Goal: Information Seeking & Learning: Check status

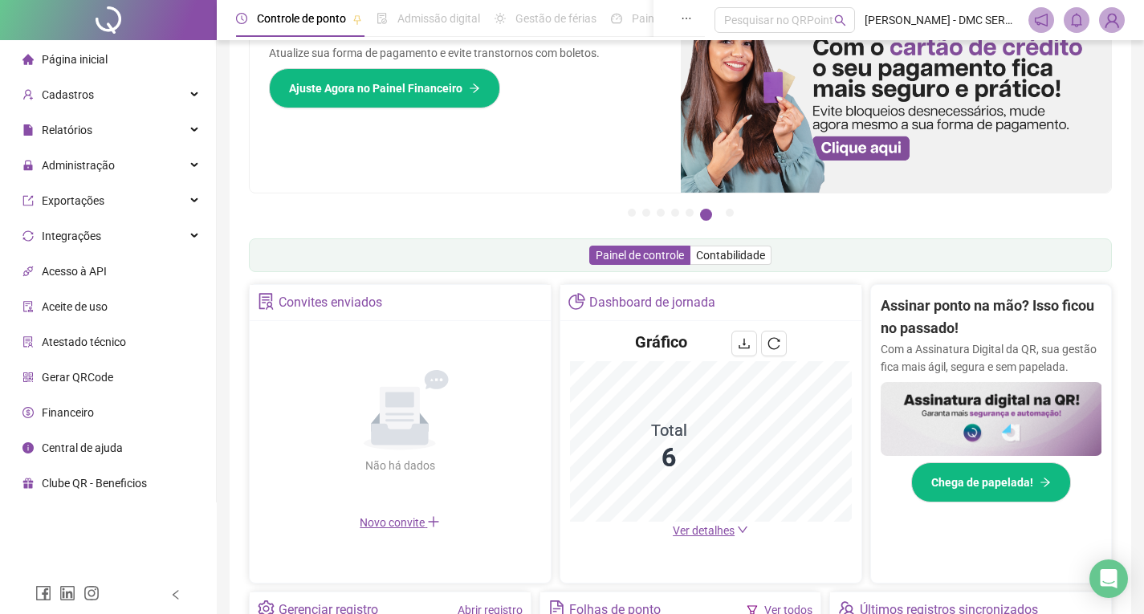
scroll to position [161, 0]
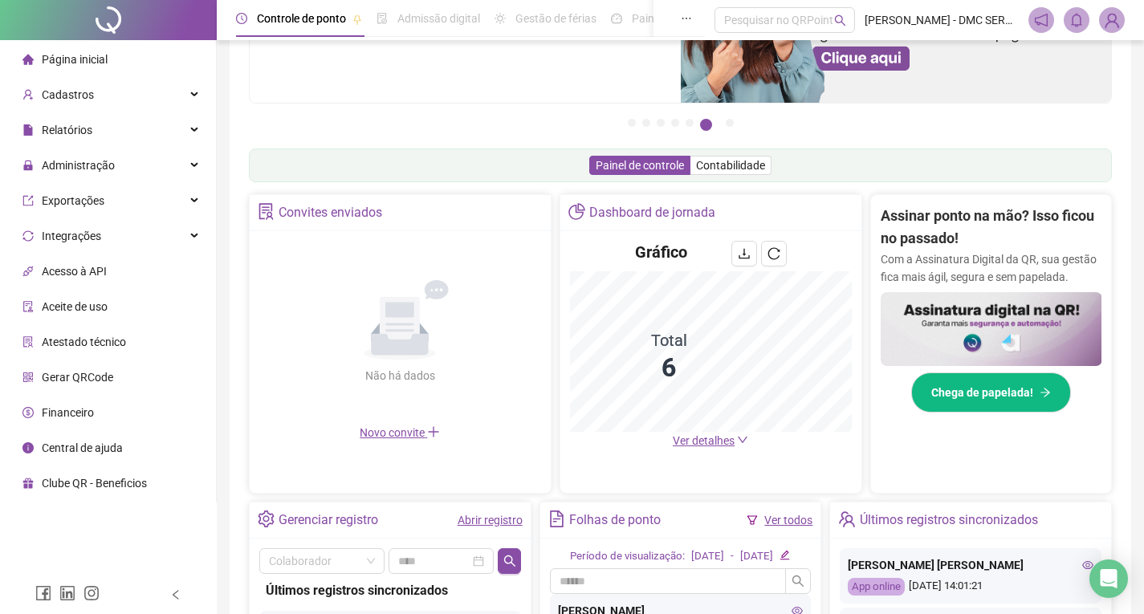
click at [480, 525] on link "Abrir registro" at bounding box center [490, 520] width 65 height 13
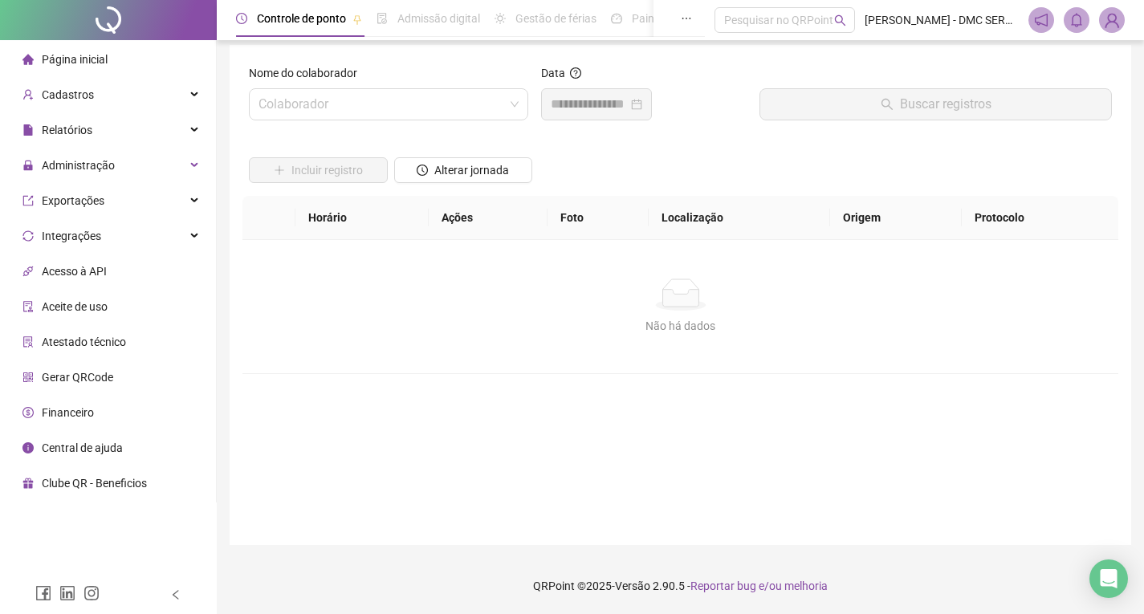
scroll to position [8, 0]
click at [403, 101] on input "search" at bounding box center [382, 104] width 246 height 31
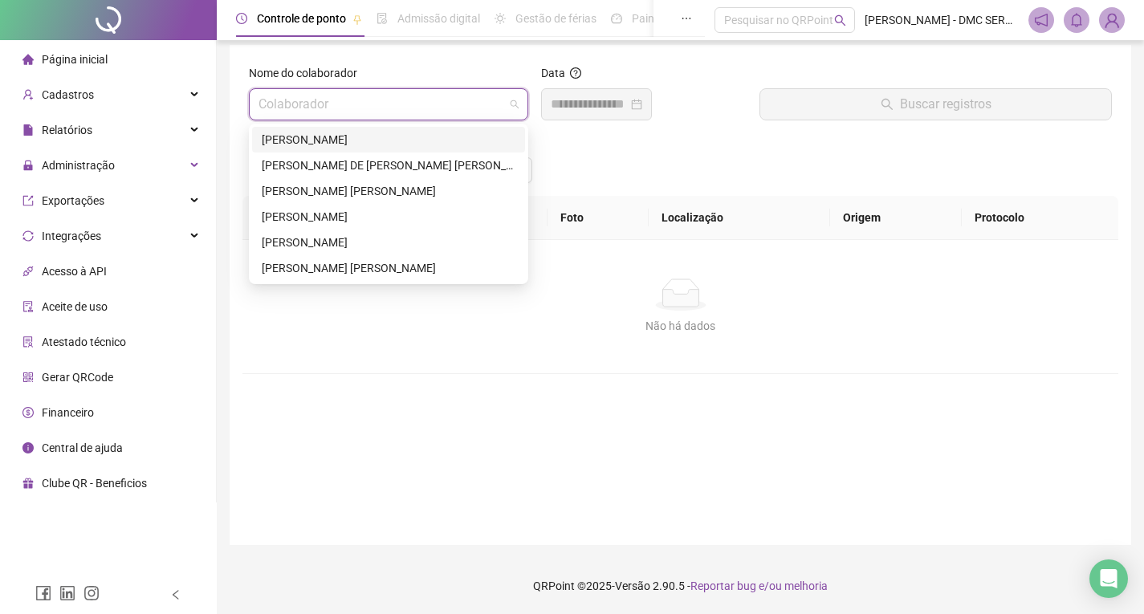
click at [377, 145] on div "[PERSON_NAME]" at bounding box center [389, 140] width 254 height 18
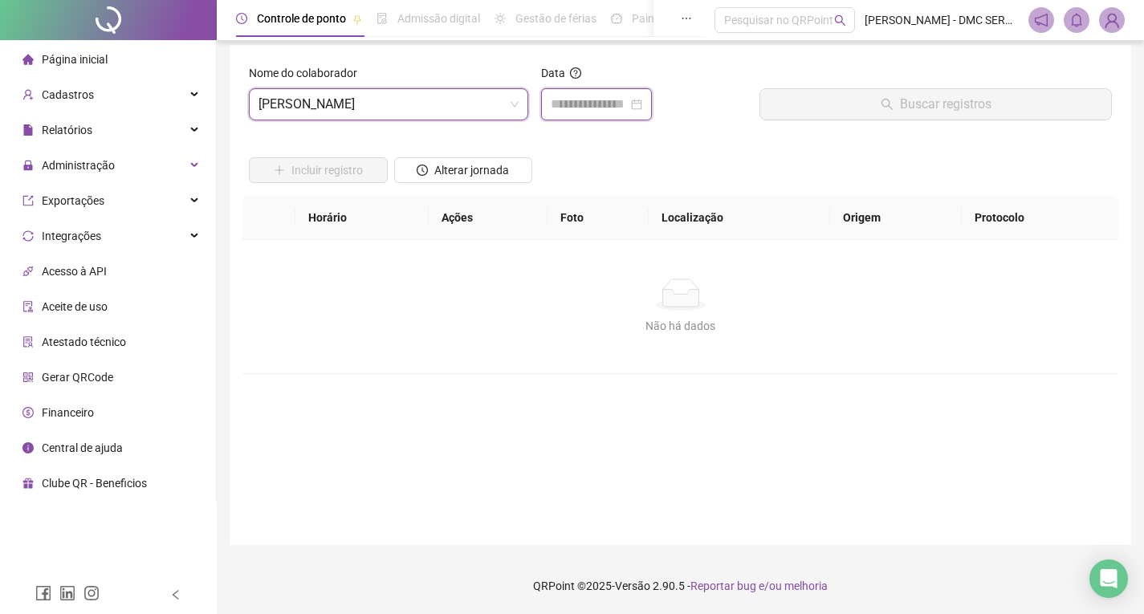
click at [623, 108] on input at bounding box center [589, 104] width 77 height 19
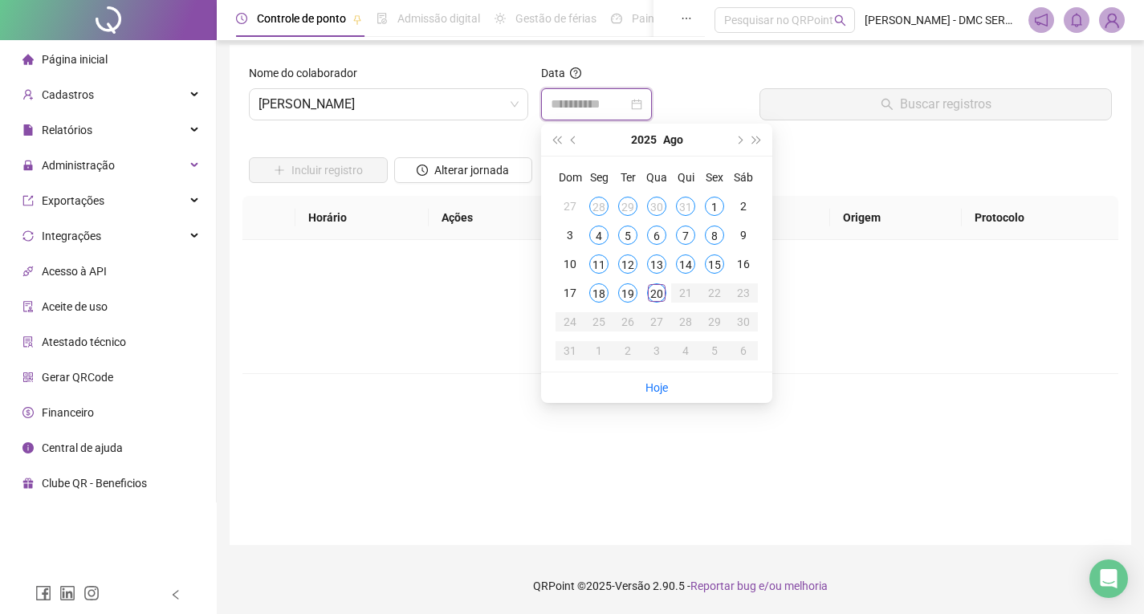
type input "**********"
click at [665, 292] on div "20" at bounding box center [656, 292] width 19 height 19
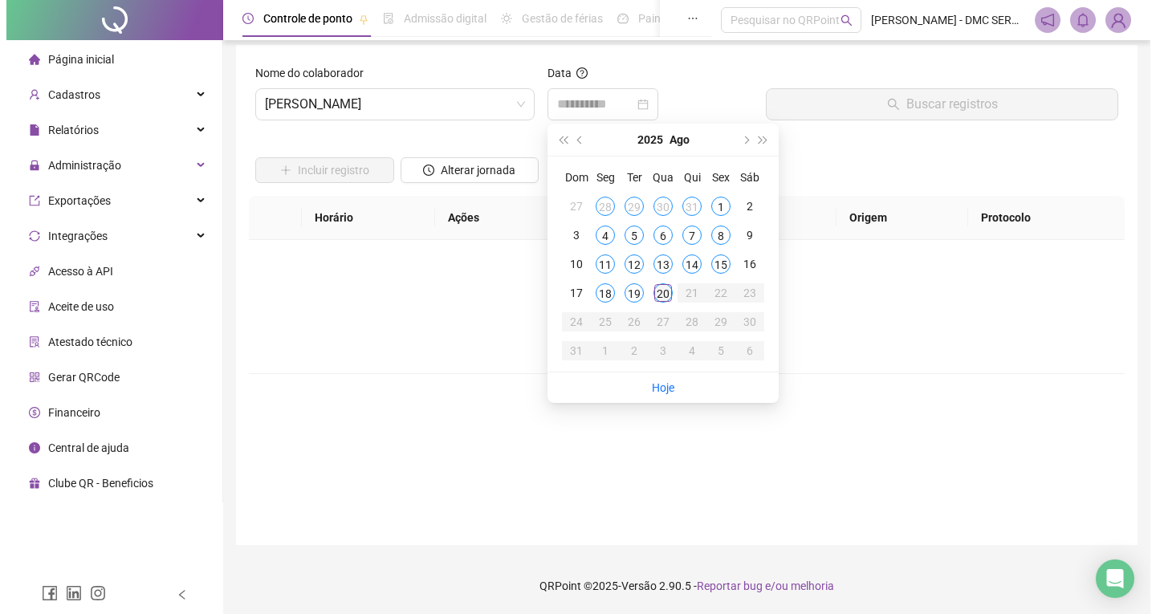
scroll to position [0, 0]
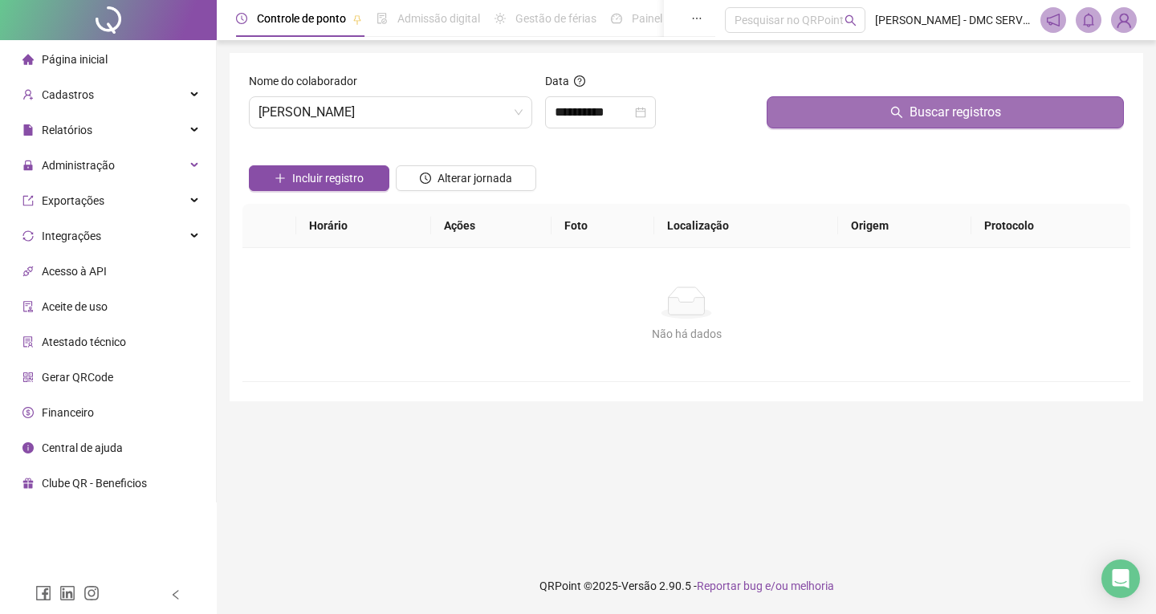
click at [879, 105] on button "Buscar registros" at bounding box center [945, 112] width 357 height 32
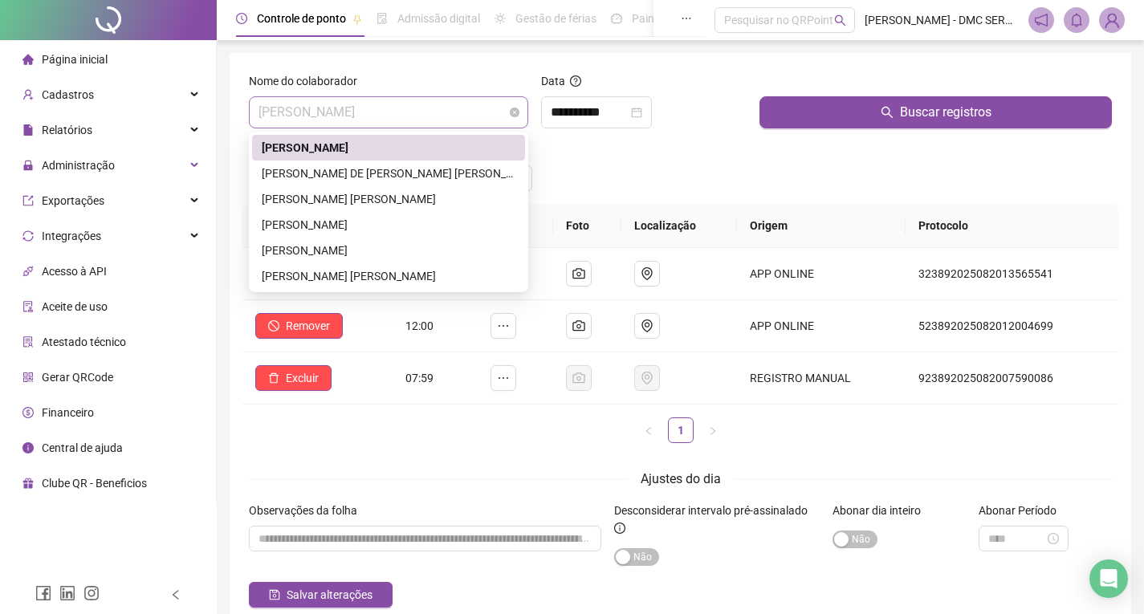
click at [434, 114] on span "[PERSON_NAME]" at bounding box center [389, 112] width 260 height 31
click at [412, 183] on div "[PERSON_NAME] DE [PERSON_NAME] [PERSON_NAME]" at bounding box center [388, 174] width 273 height 26
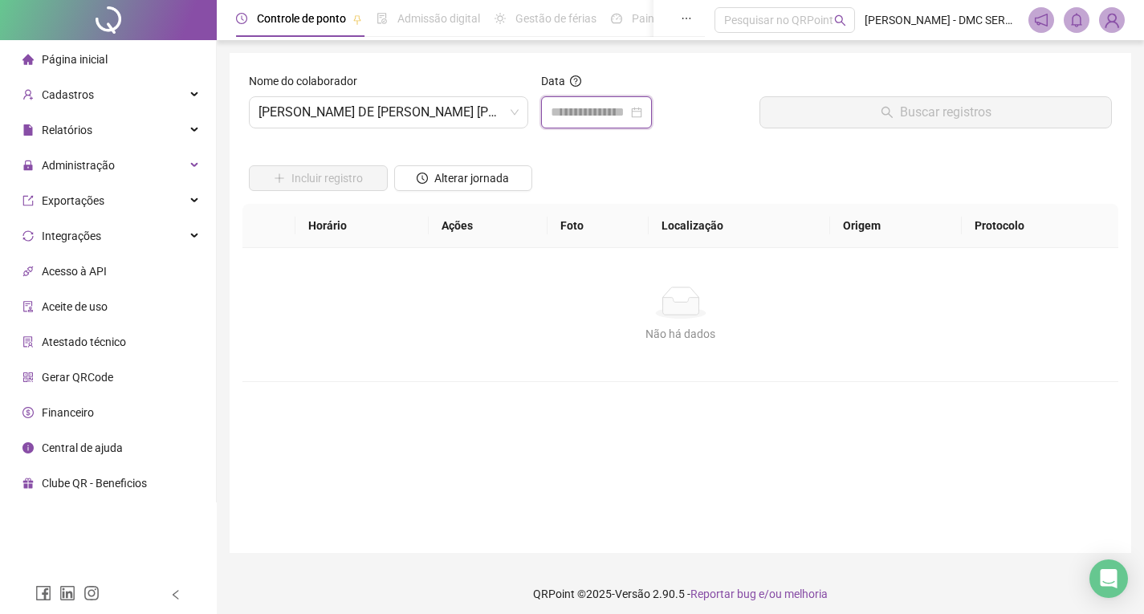
click at [606, 108] on input at bounding box center [589, 112] width 77 height 19
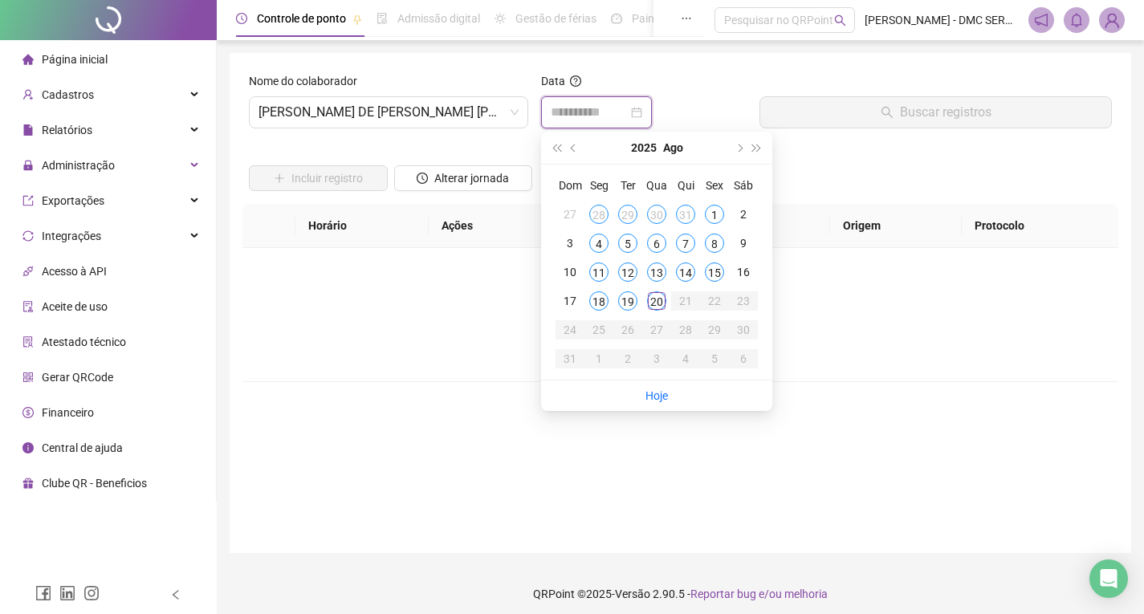
type input "**********"
click at [663, 308] on div "20" at bounding box center [656, 301] width 19 height 19
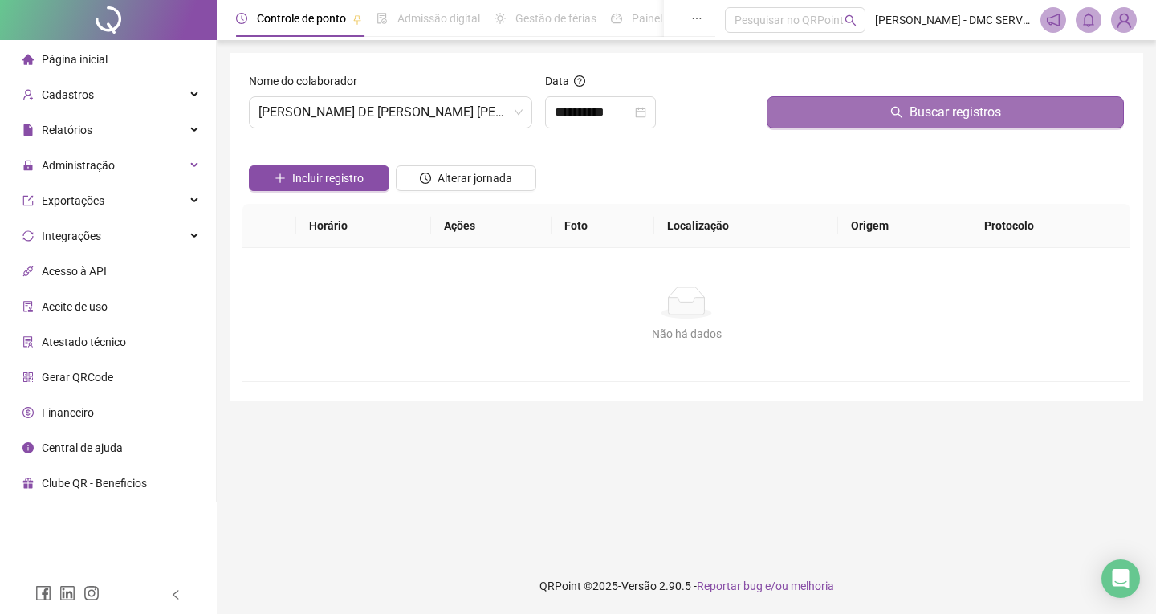
click at [867, 108] on button "Buscar registros" at bounding box center [945, 112] width 357 height 32
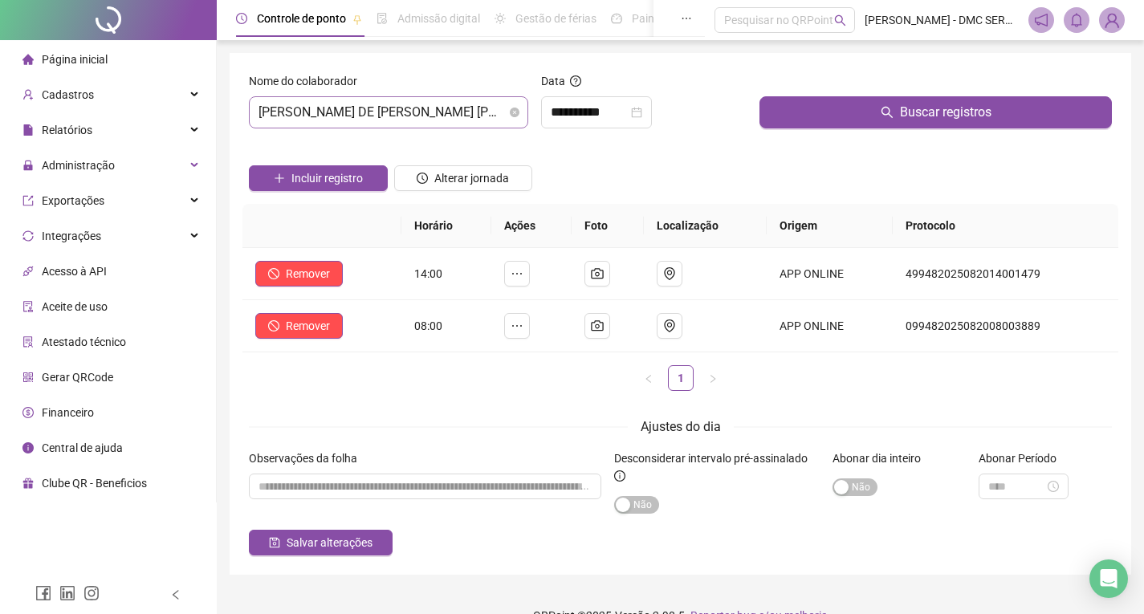
click at [420, 113] on span "[PERSON_NAME] DE [PERSON_NAME] [PERSON_NAME]" at bounding box center [389, 112] width 260 height 31
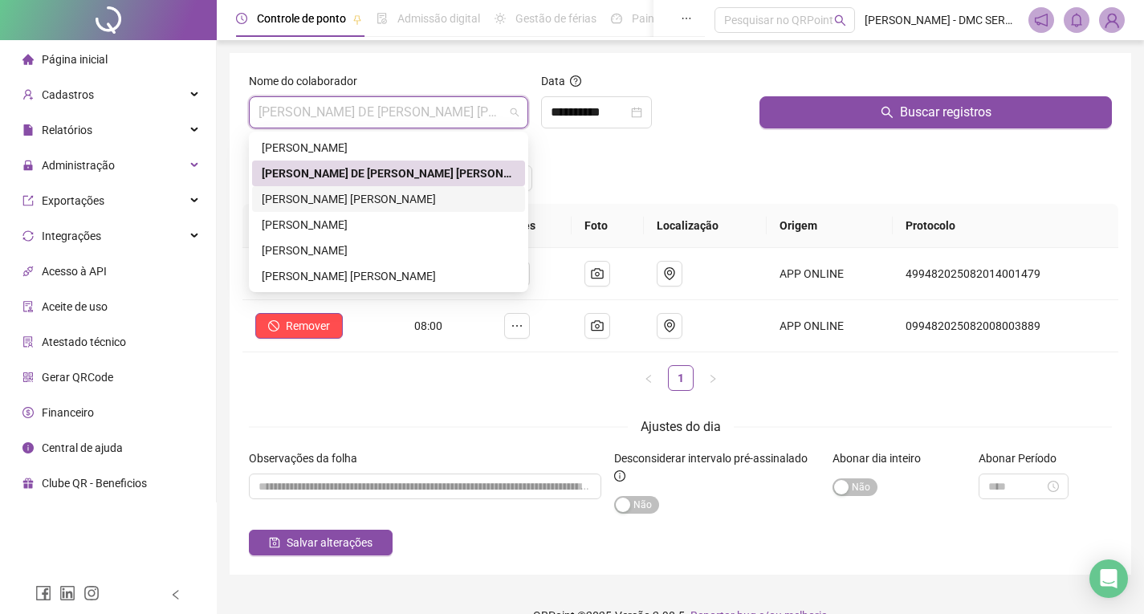
click at [347, 196] on div "[PERSON_NAME] [PERSON_NAME]" at bounding box center [389, 199] width 254 height 18
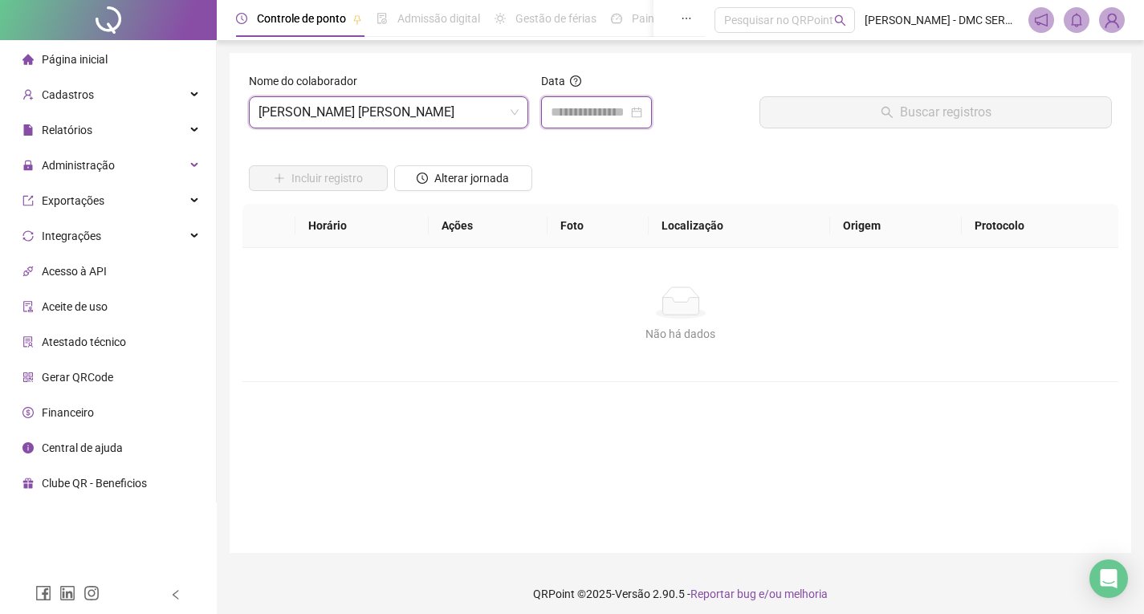
click at [602, 117] on input at bounding box center [589, 112] width 77 height 19
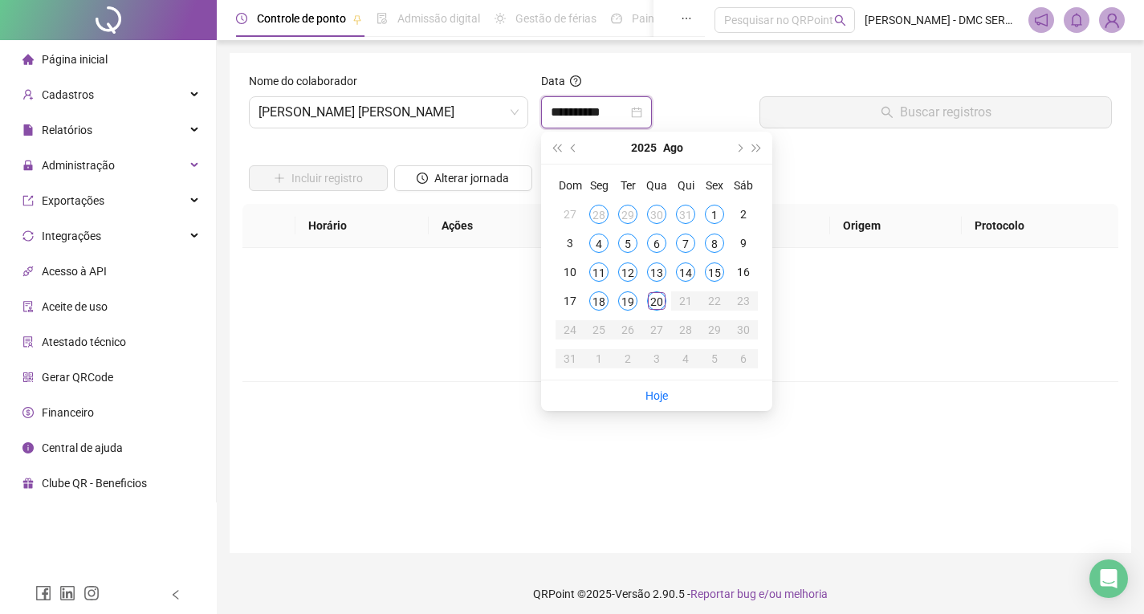
type input "**********"
click at [663, 309] on div "20" at bounding box center [656, 301] width 19 height 19
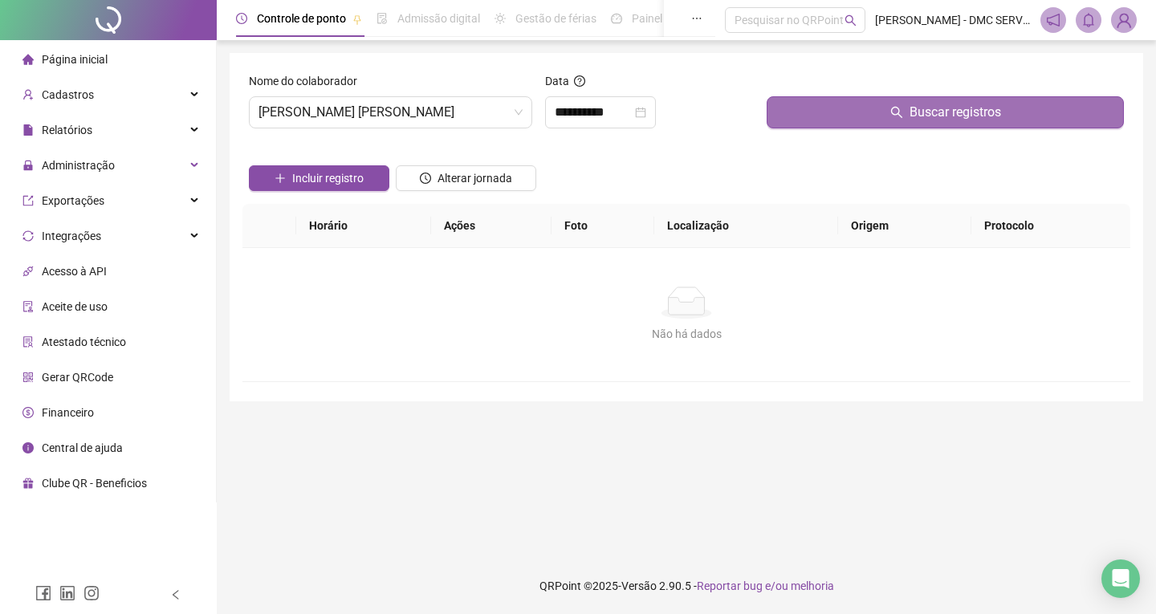
click at [936, 102] on button "Buscar registros" at bounding box center [945, 112] width 357 height 32
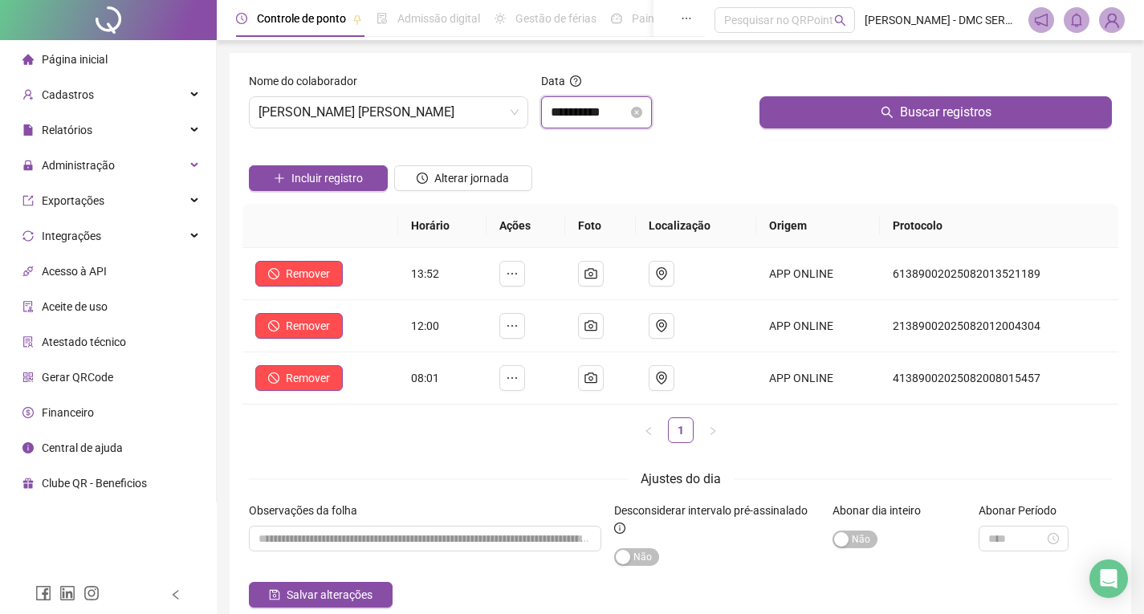
click at [577, 111] on input "**********" at bounding box center [589, 112] width 77 height 19
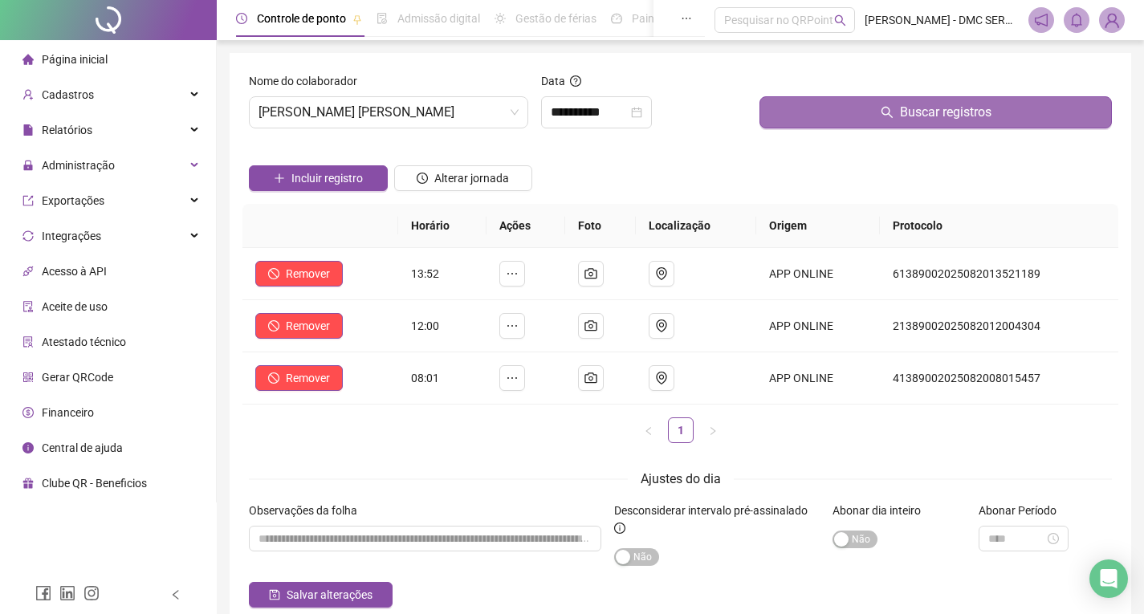
click at [933, 109] on span "Buscar registros" at bounding box center [946, 112] width 92 height 19
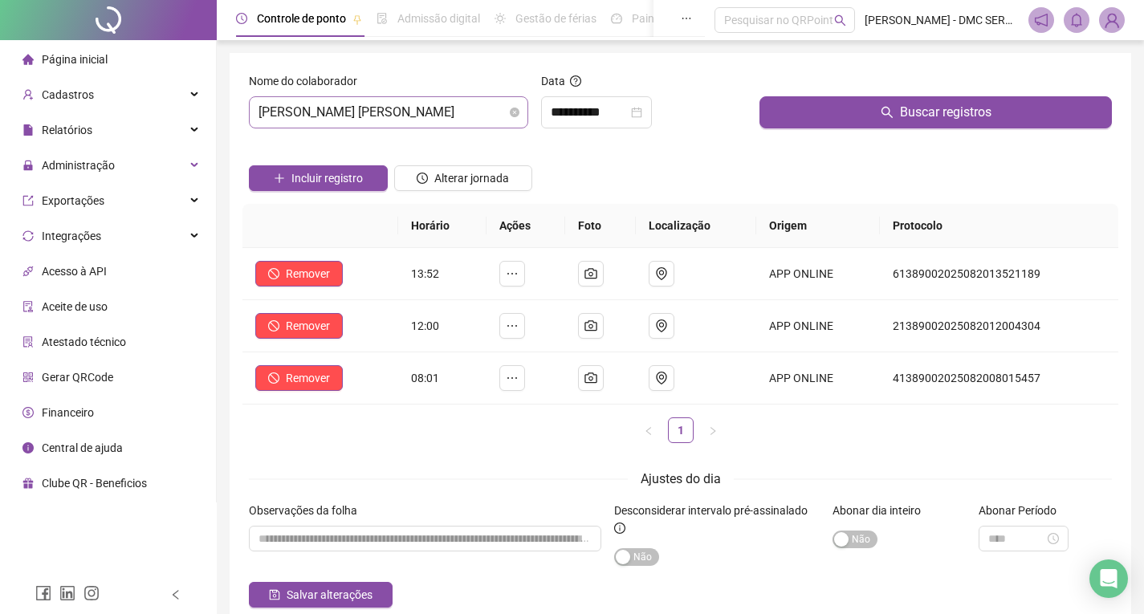
click at [487, 111] on span "[PERSON_NAME] [PERSON_NAME]" at bounding box center [389, 112] width 260 height 31
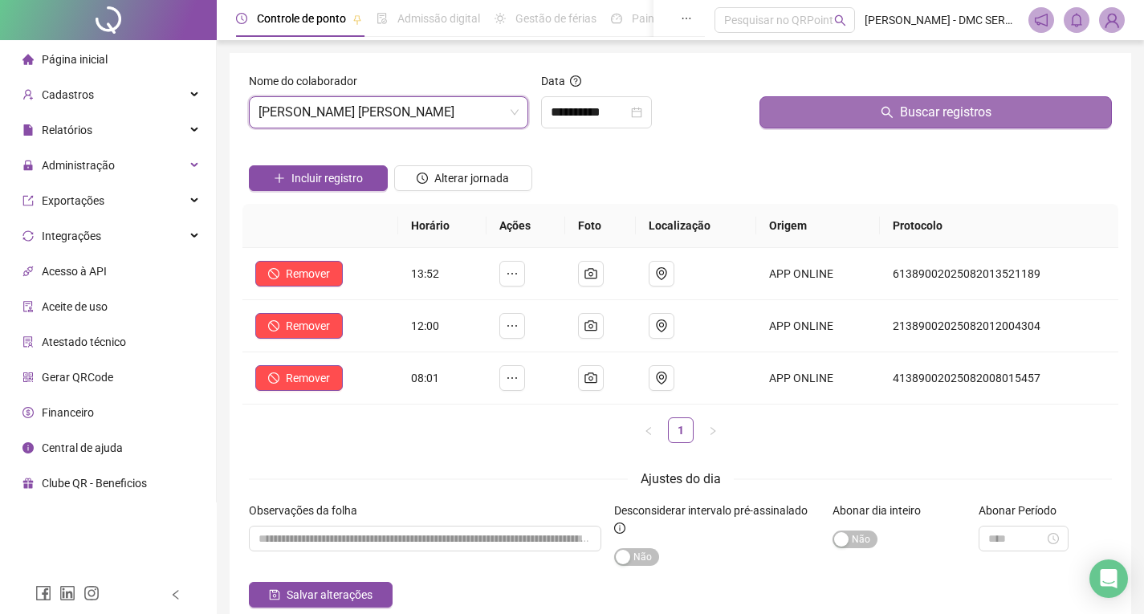
click at [819, 107] on button "Buscar registros" at bounding box center [936, 112] width 353 height 32
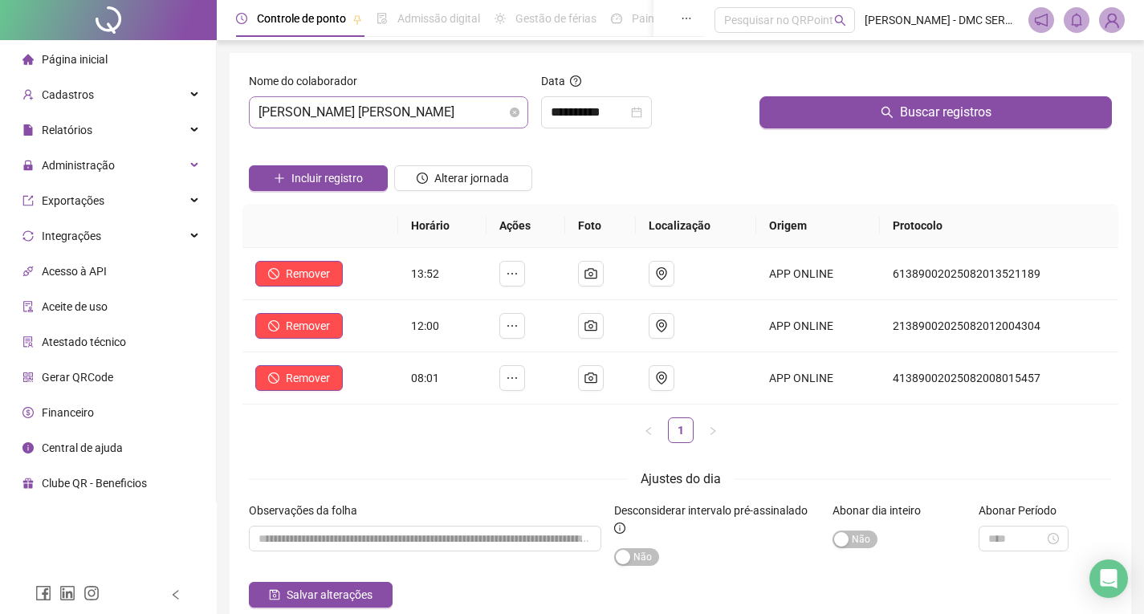
click at [331, 98] on span "[PERSON_NAME] [PERSON_NAME]" at bounding box center [389, 112] width 260 height 31
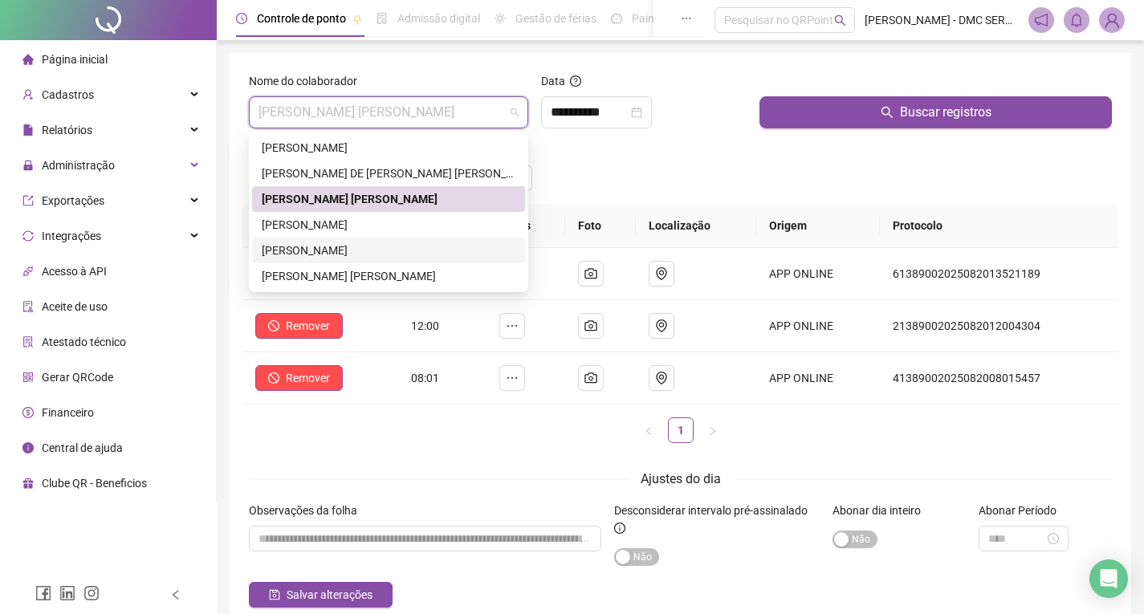
click at [315, 255] on div "[PERSON_NAME]" at bounding box center [389, 251] width 254 height 18
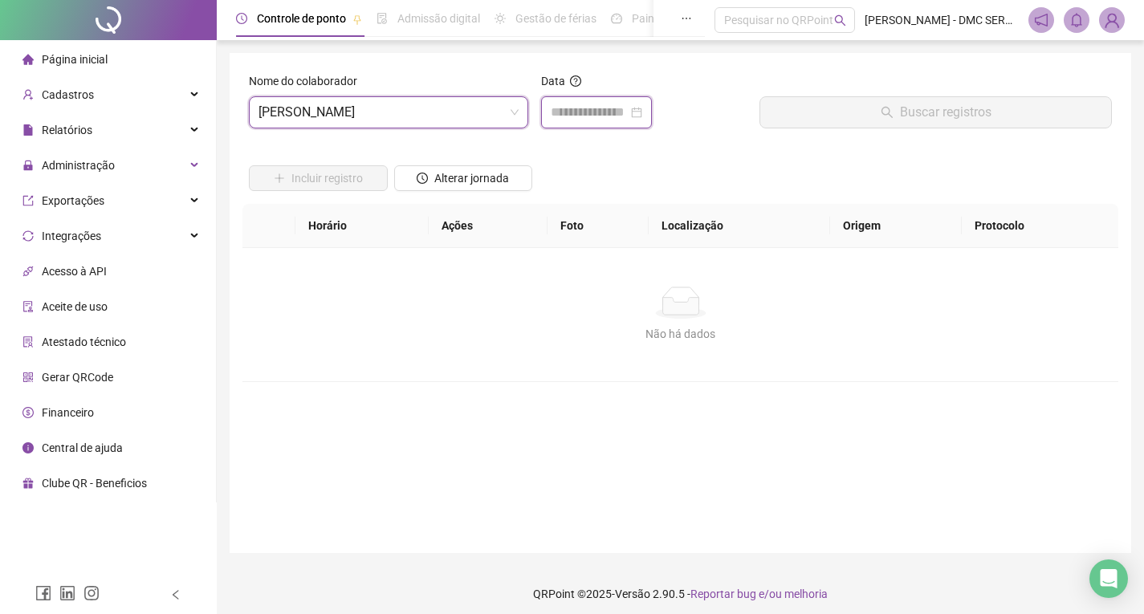
click at [570, 104] on input at bounding box center [589, 112] width 77 height 19
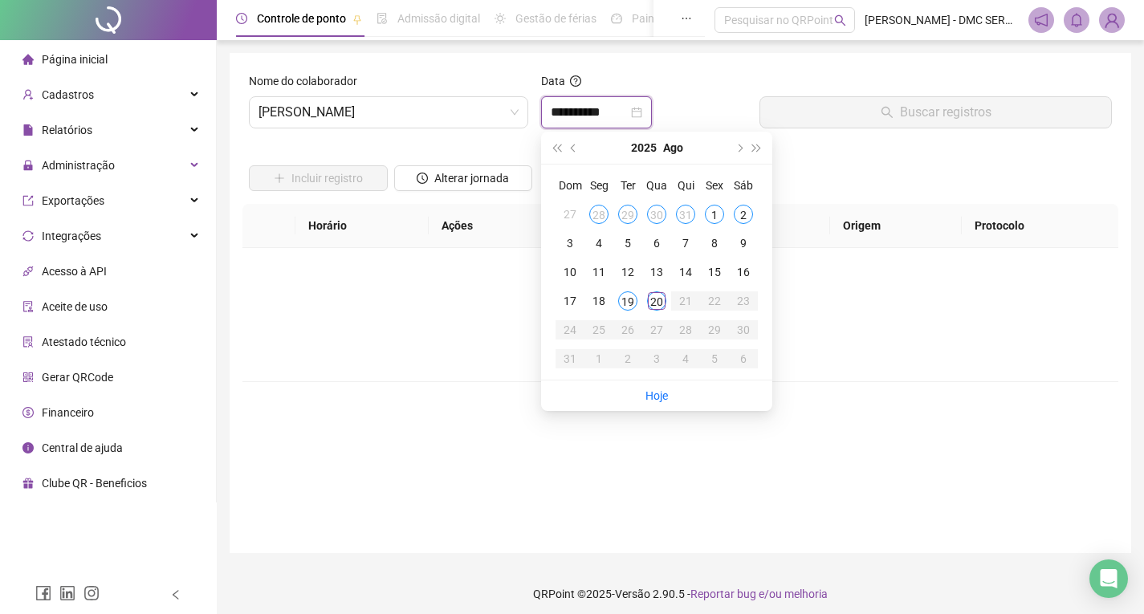
type input "**********"
click at [664, 307] on div "20" at bounding box center [656, 301] width 19 height 19
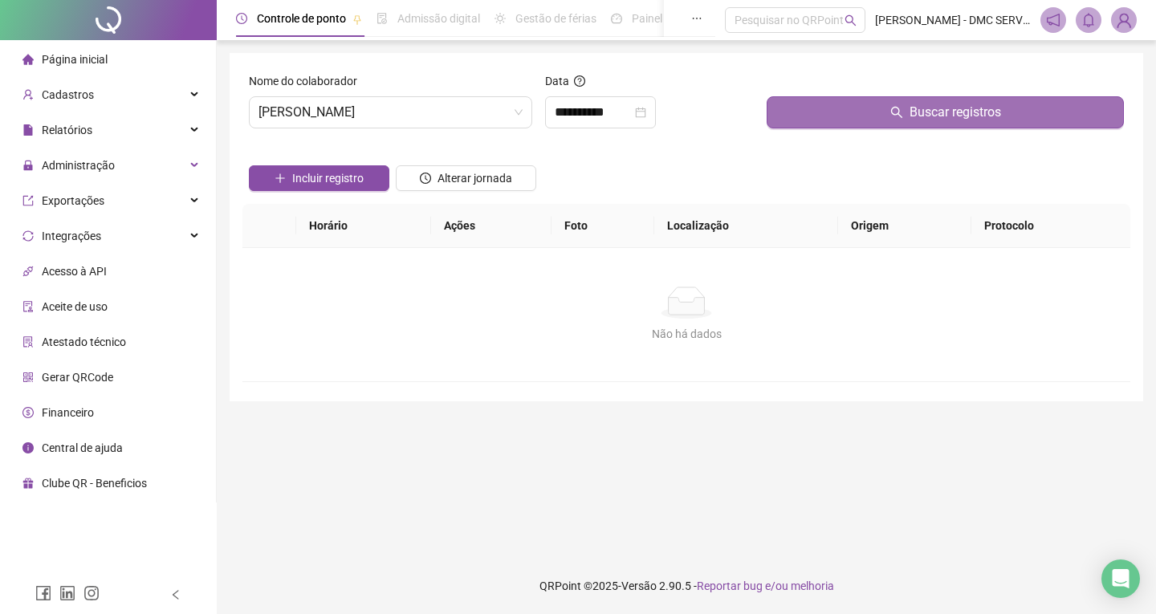
click at [907, 120] on button "Buscar registros" at bounding box center [945, 112] width 357 height 32
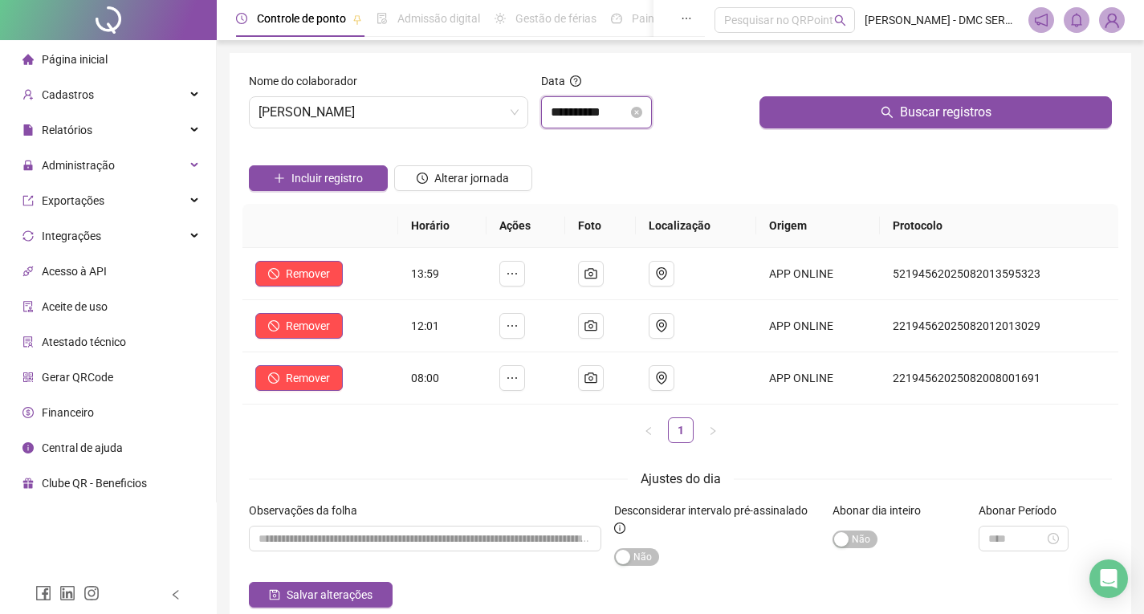
click at [621, 117] on input "**********" at bounding box center [589, 112] width 77 height 19
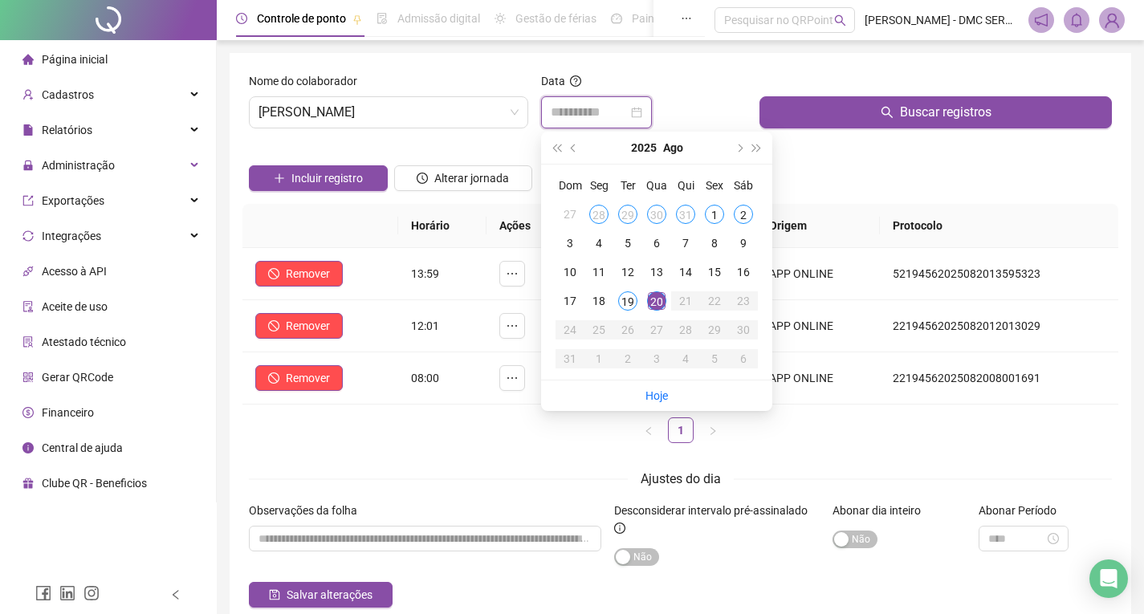
type input "**********"
click at [657, 301] on div "20" at bounding box center [656, 301] width 19 height 19
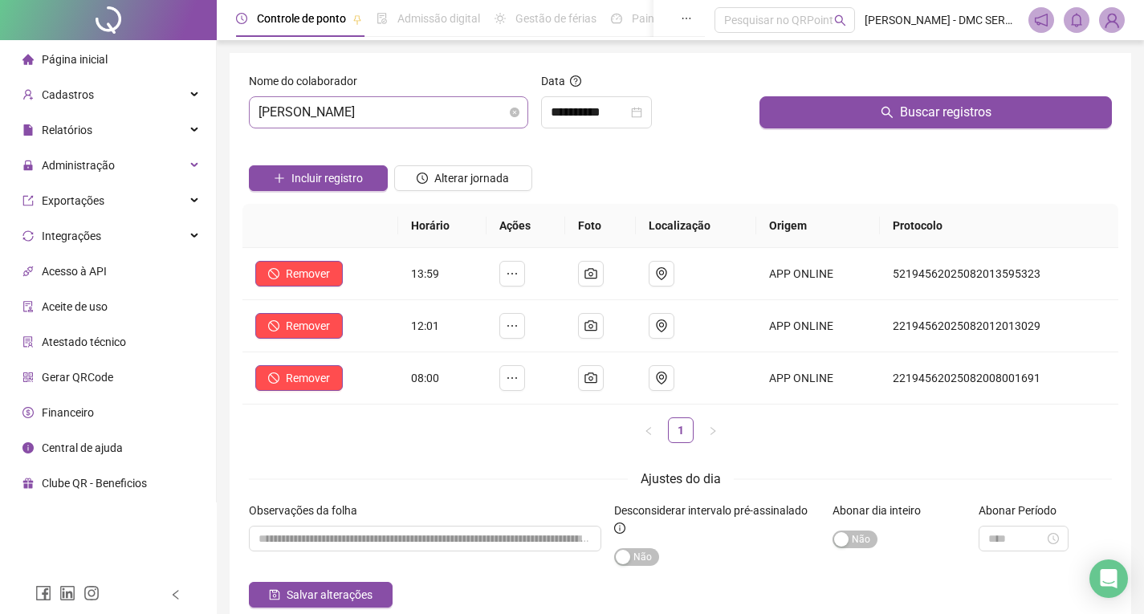
click at [382, 119] on span "[PERSON_NAME]" at bounding box center [389, 112] width 260 height 31
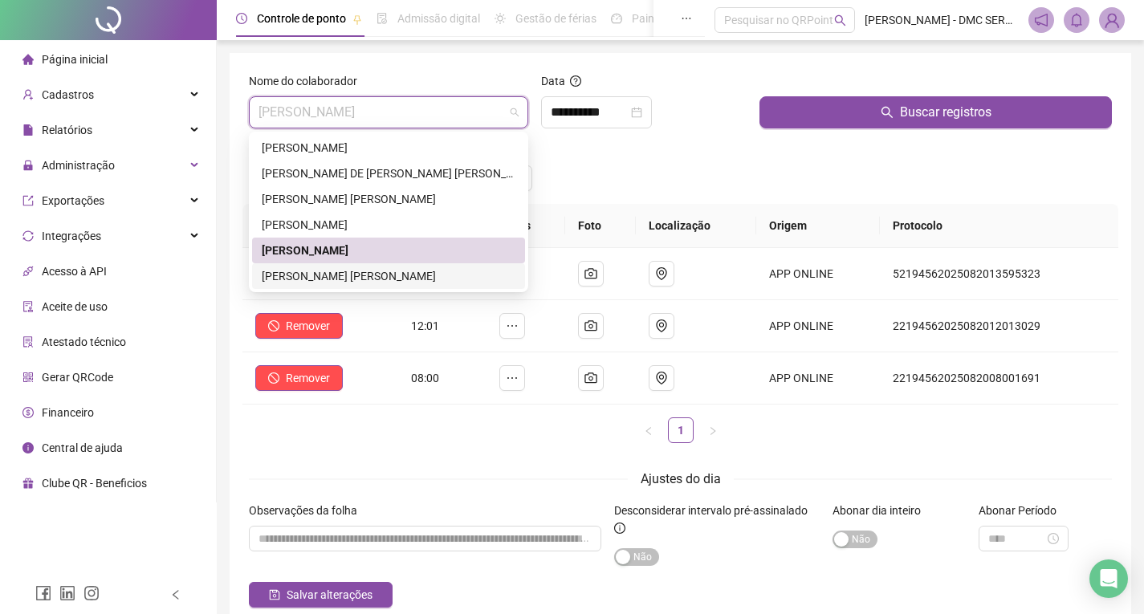
click at [373, 279] on div "[PERSON_NAME] [PERSON_NAME]" at bounding box center [389, 276] width 254 height 18
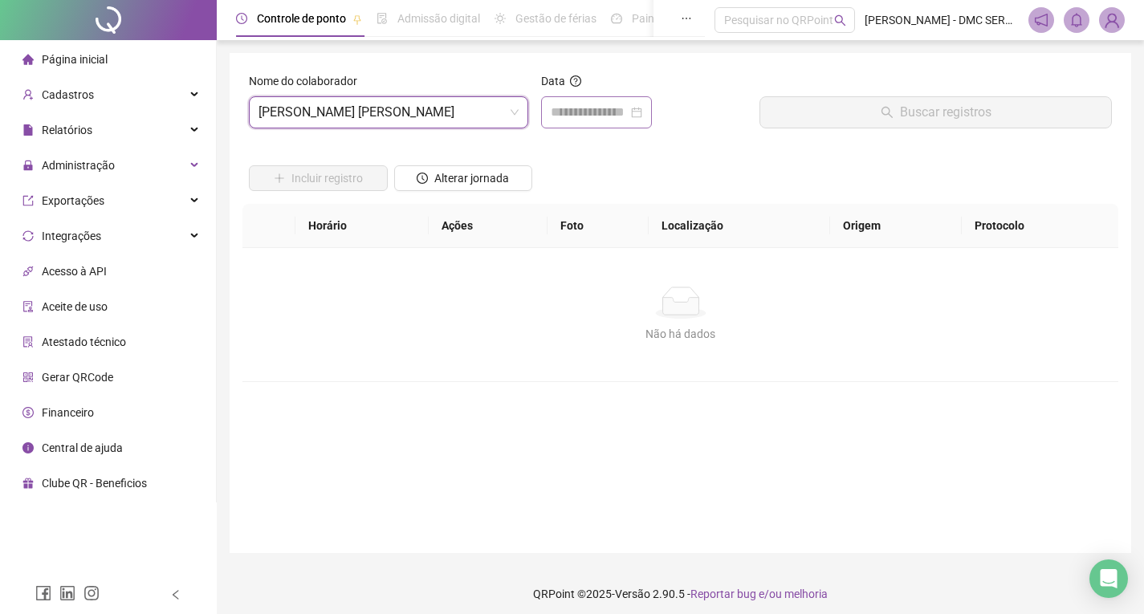
click at [564, 128] on div at bounding box center [596, 112] width 111 height 32
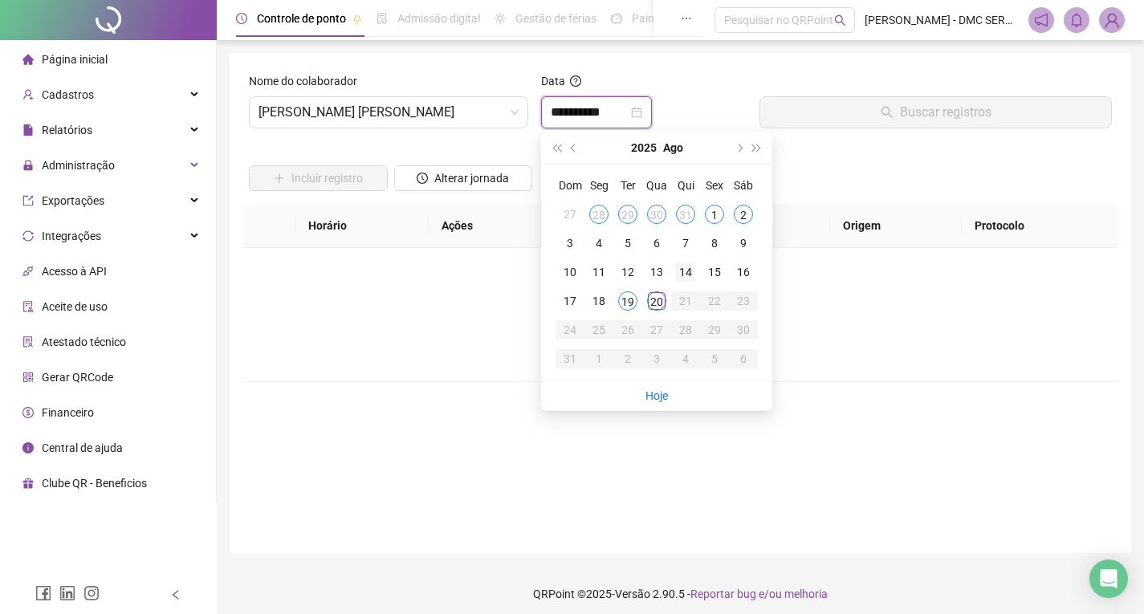
type input "**********"
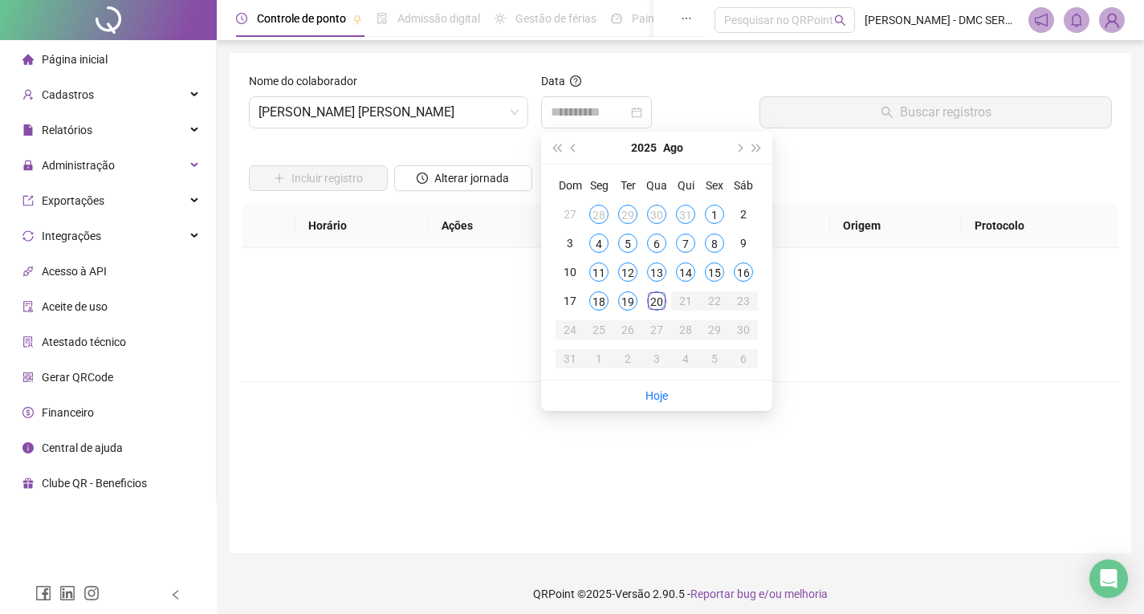
click at [657, 312] on td "20" at bounding box center [656, 301] width 29 height 29
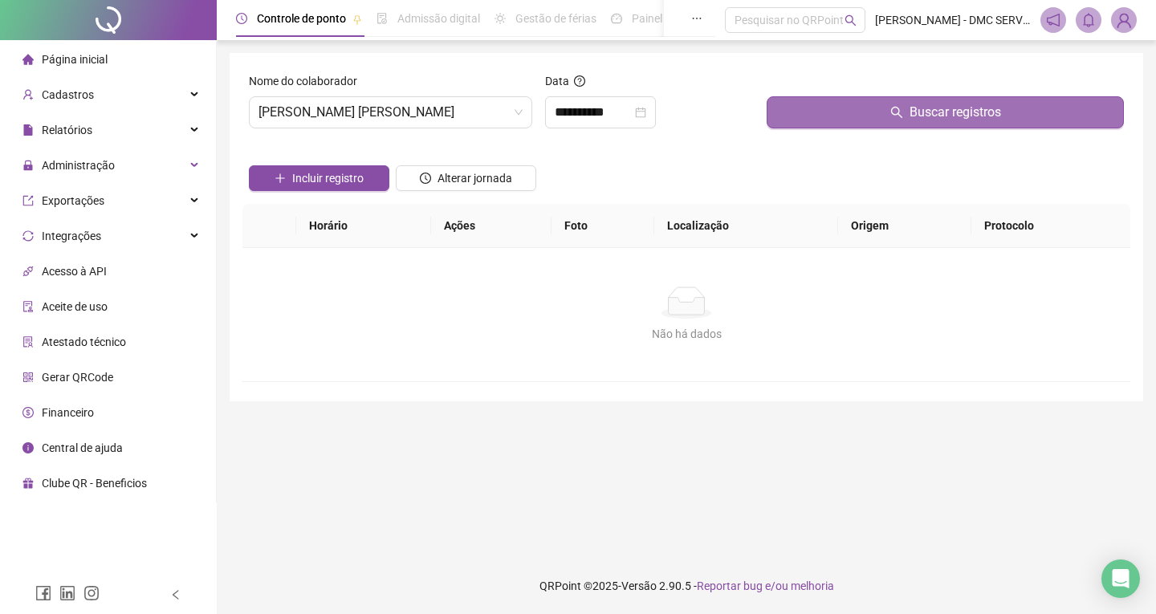
click at [818, 124] on button "Buscar registros" at bounding box center [945, 112] width 357 height 32
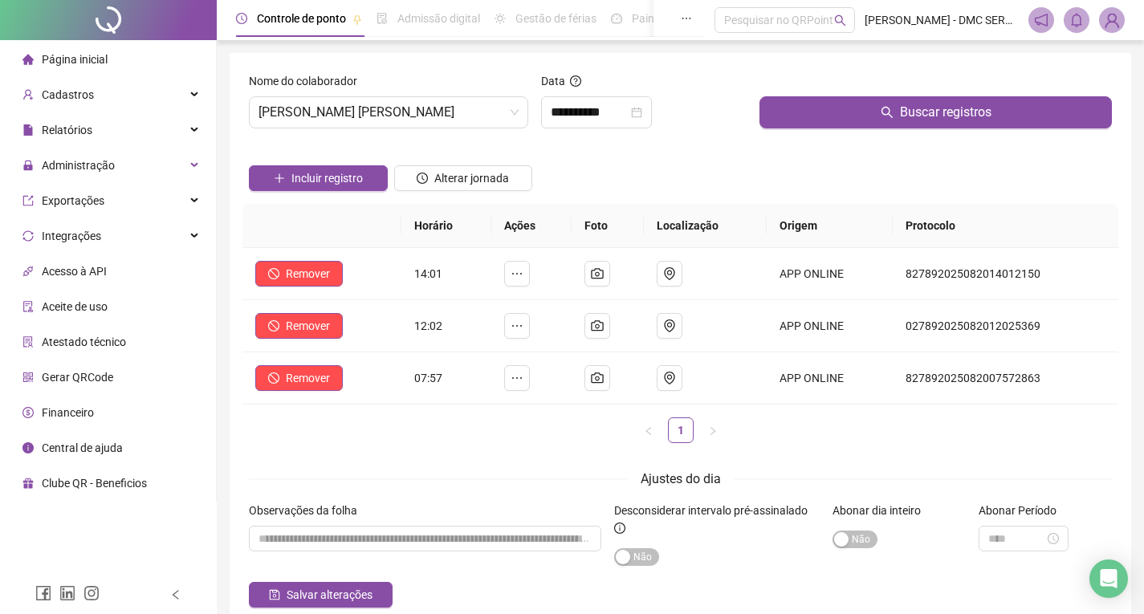
click at [59, 53] on span "Página inicial" at bounding box center [75, 59] width 66 height 13
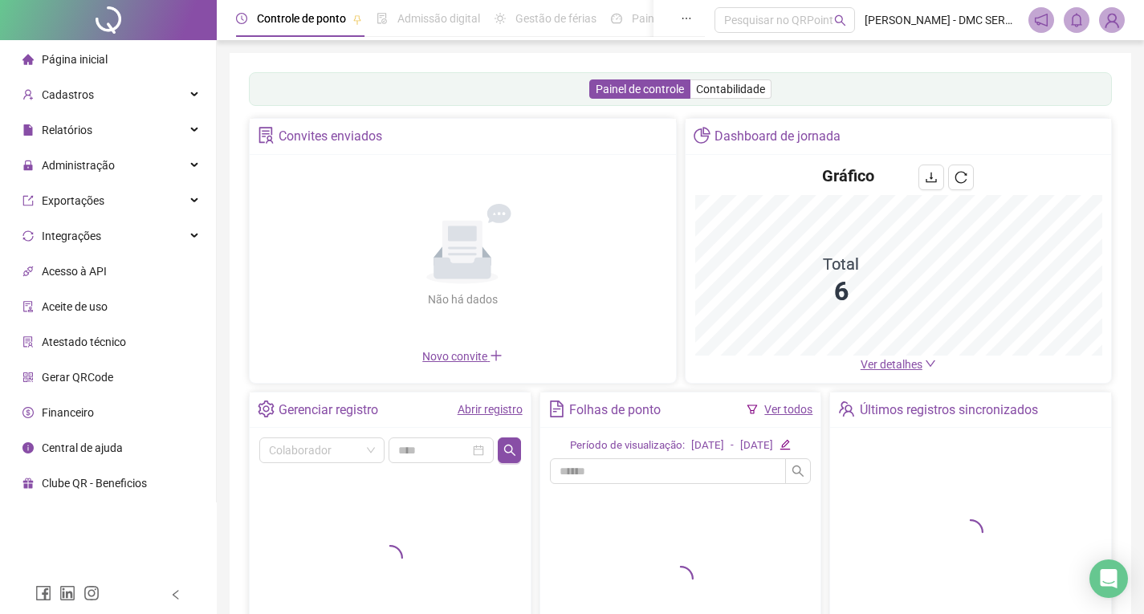
click at [1123, 24] on img at bounding box center [1112, 20] width 24 height 24
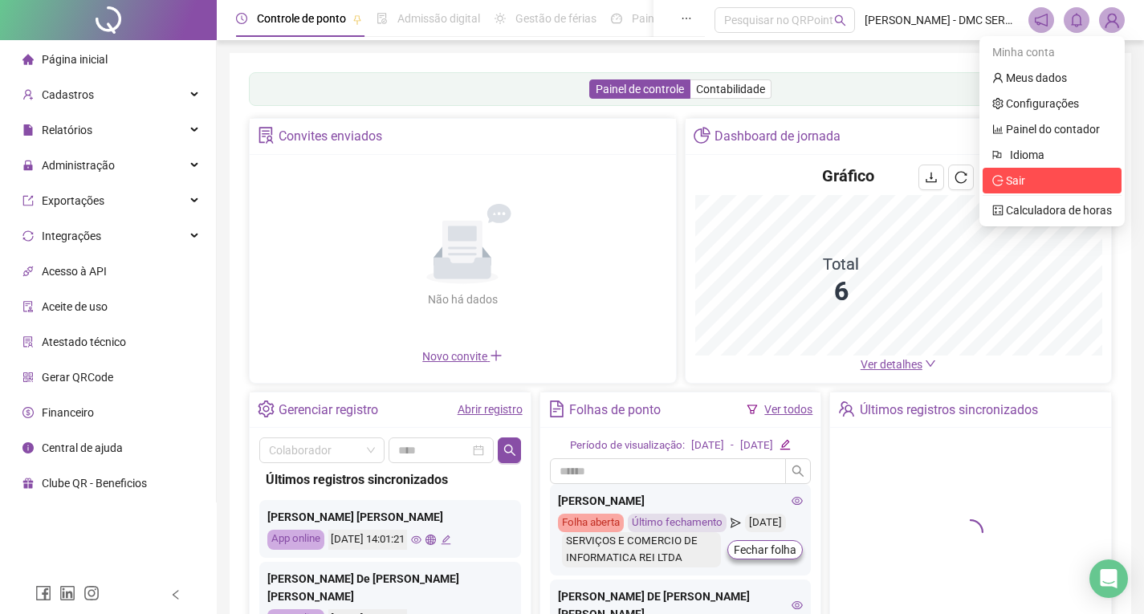
click at [1006, 181] on span "Sair" at bounding box center [1009, 180] width 33 height 13
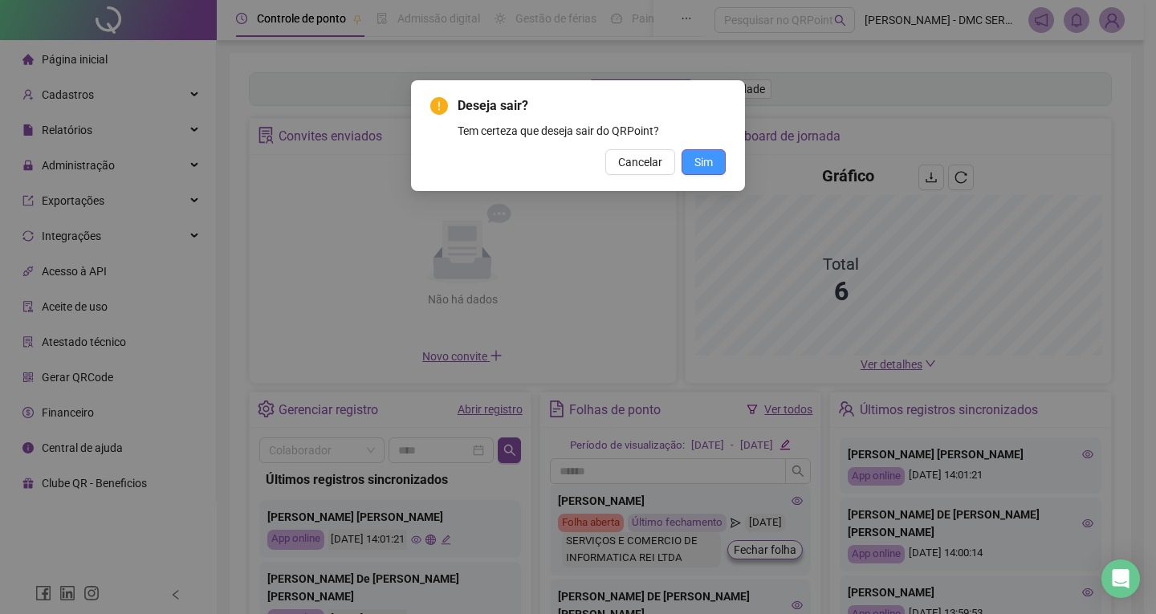
click at [699, 168] on span "Sim" at bounding box center [704, 162] width 18 height 18
